Goal: Task Accomplishment & Management: Manage account settings

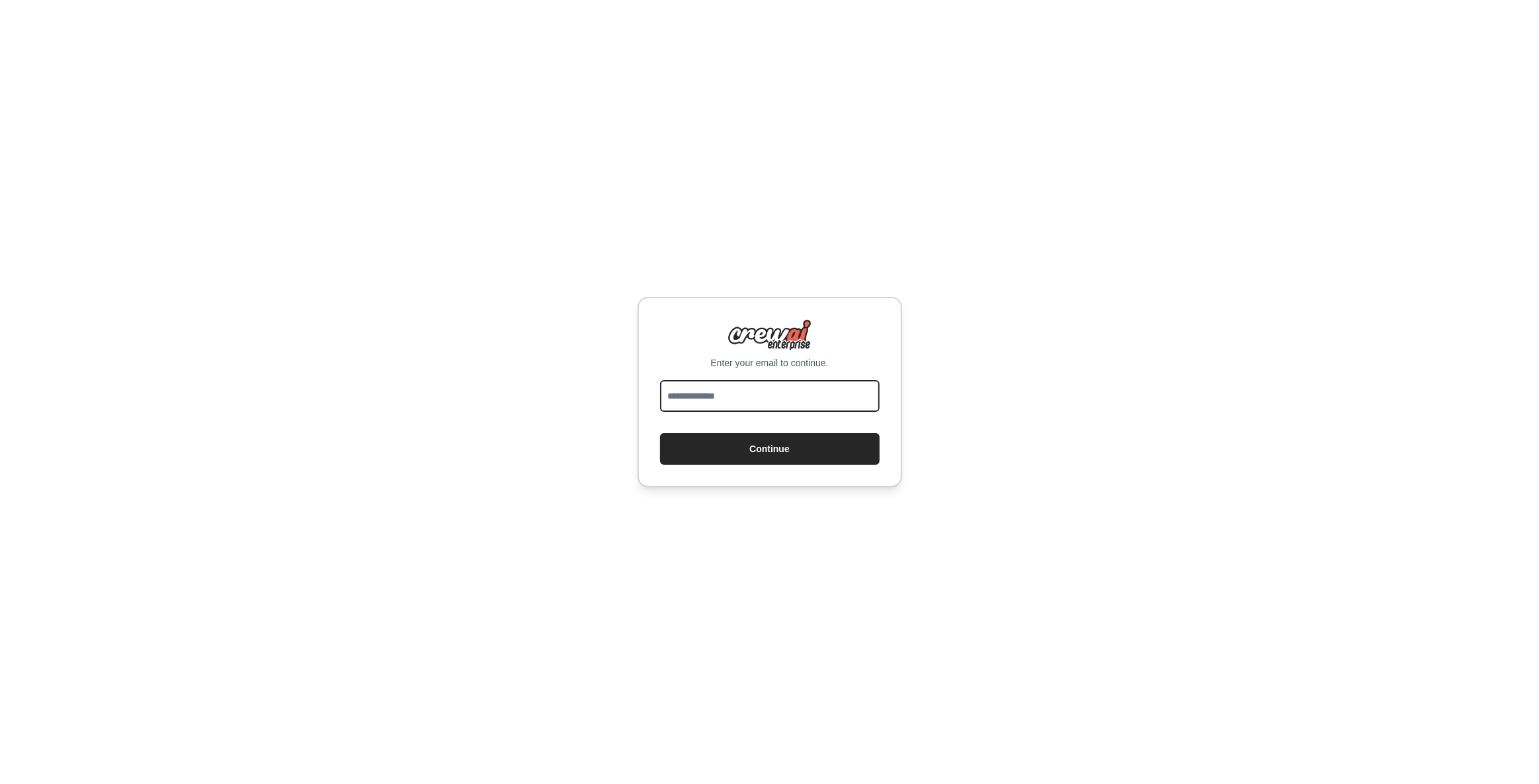
click at [779, 400] on input "email" at bounding box center [770, 396] width 220 height 32
type input "**********"
click at [739, 442] on button "Continue" at bounding box center [770, 449] width 220 height 32
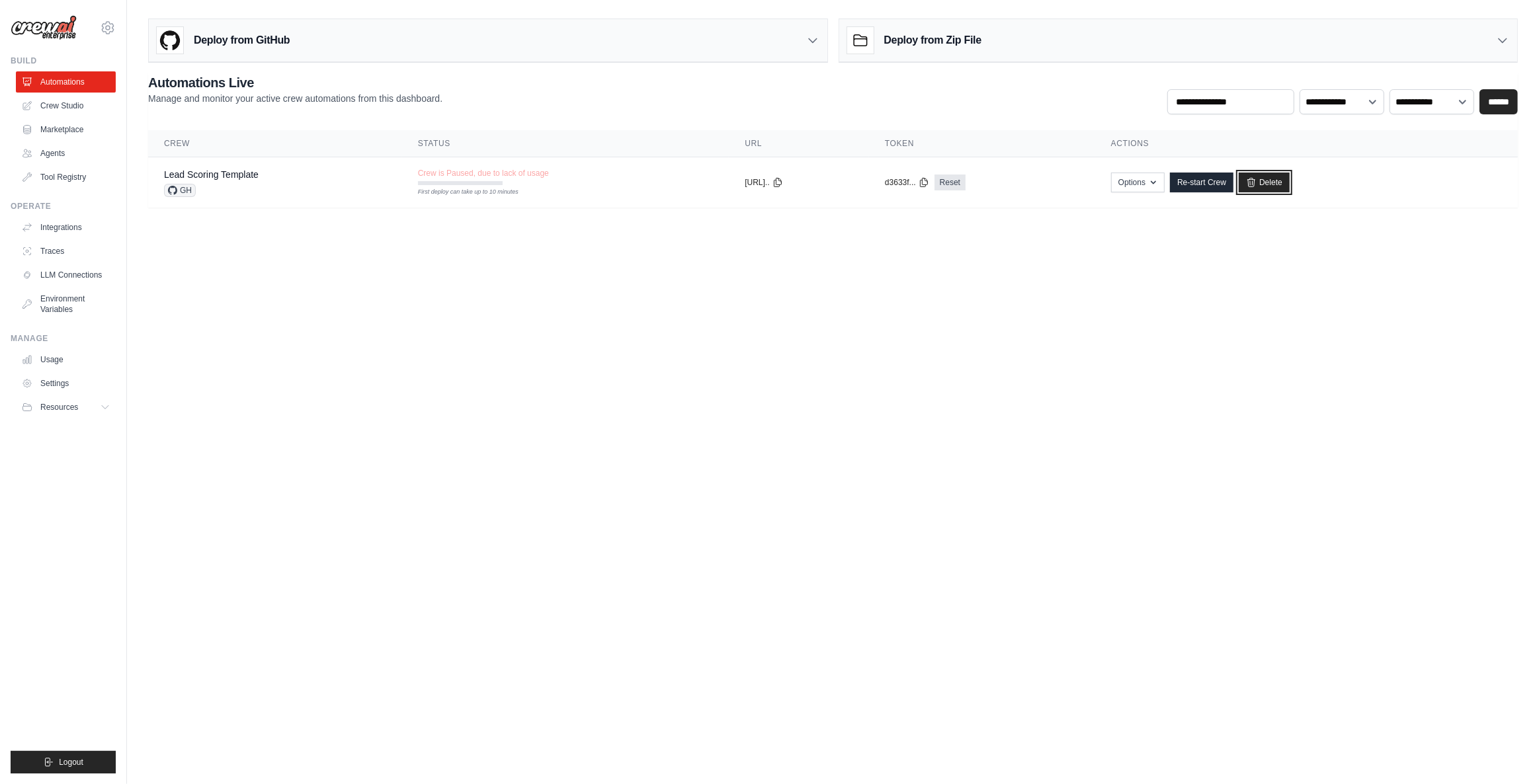
drag, startPoint x: 1300, startPoint y: 180, endPoint x: 833, endPoint y: 59, distance: 482.4
click at [1290, 180] on link "Delete" at bounding box center [1264, 182] width 51 height 20
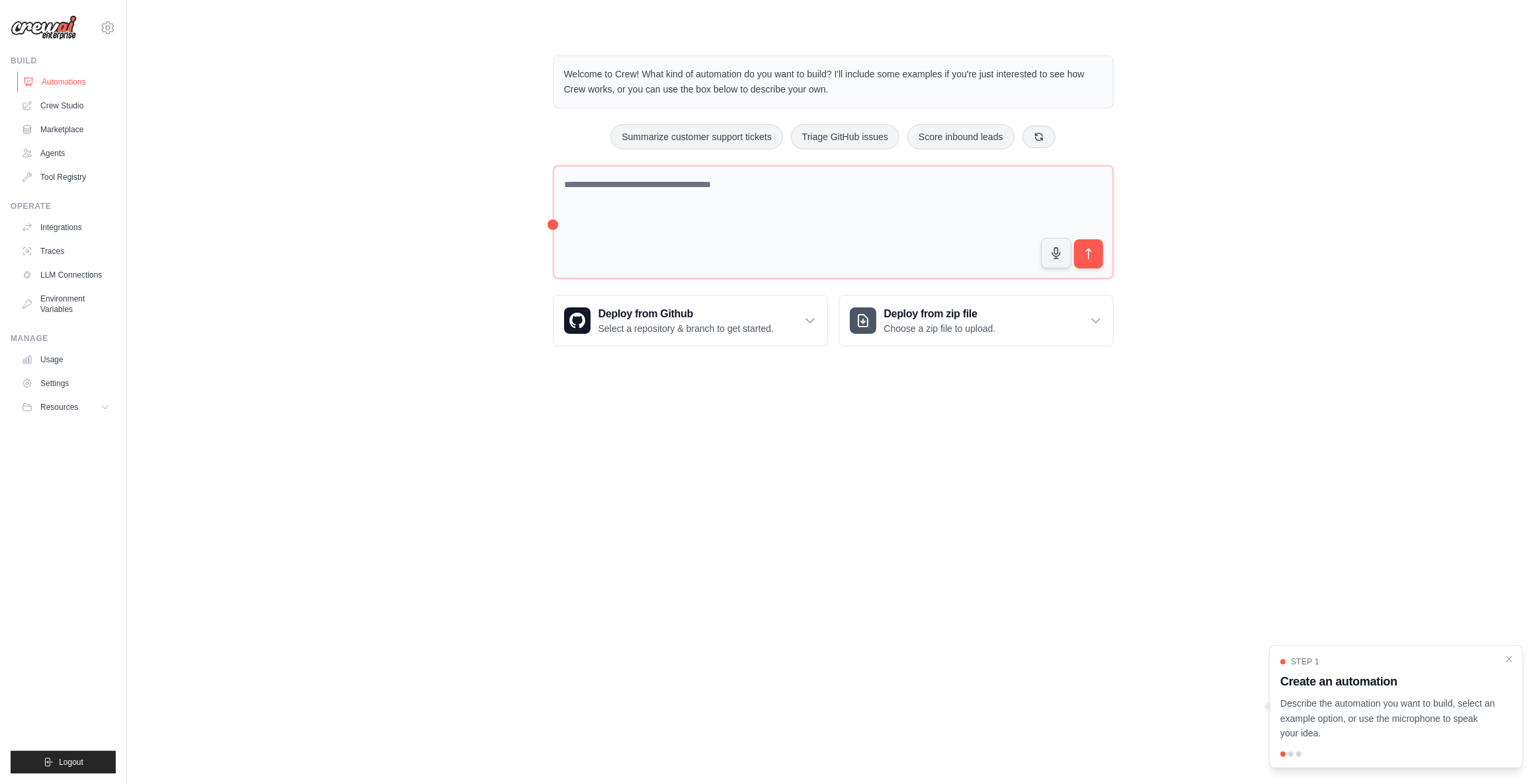
click at [60, 84] on link "Automations" at bounding box center [67, 81] width 100 height 21
click at [66, 22] on img at bounding box center [44, 28] width 66 height 25
